Goal: Task Accomplishment & Management: Manage account settings

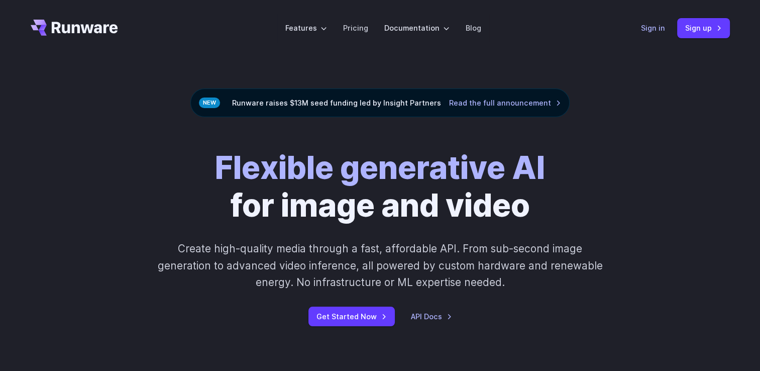
click at [652, 27] on link "Sign in" at bounding box center [653, 28] width 24 height 12
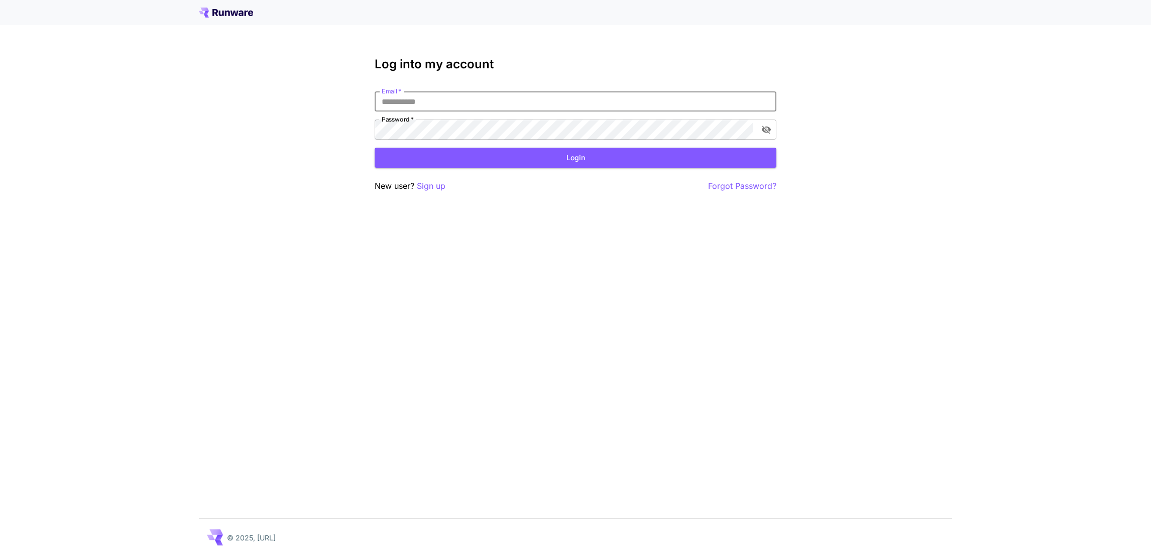
click at [588, 94] on input "Email   *" at bounding box center [576, 101] width 402 height 20
type input "**********"
